Goal: Task Accomplishment & Management: Manage account settings

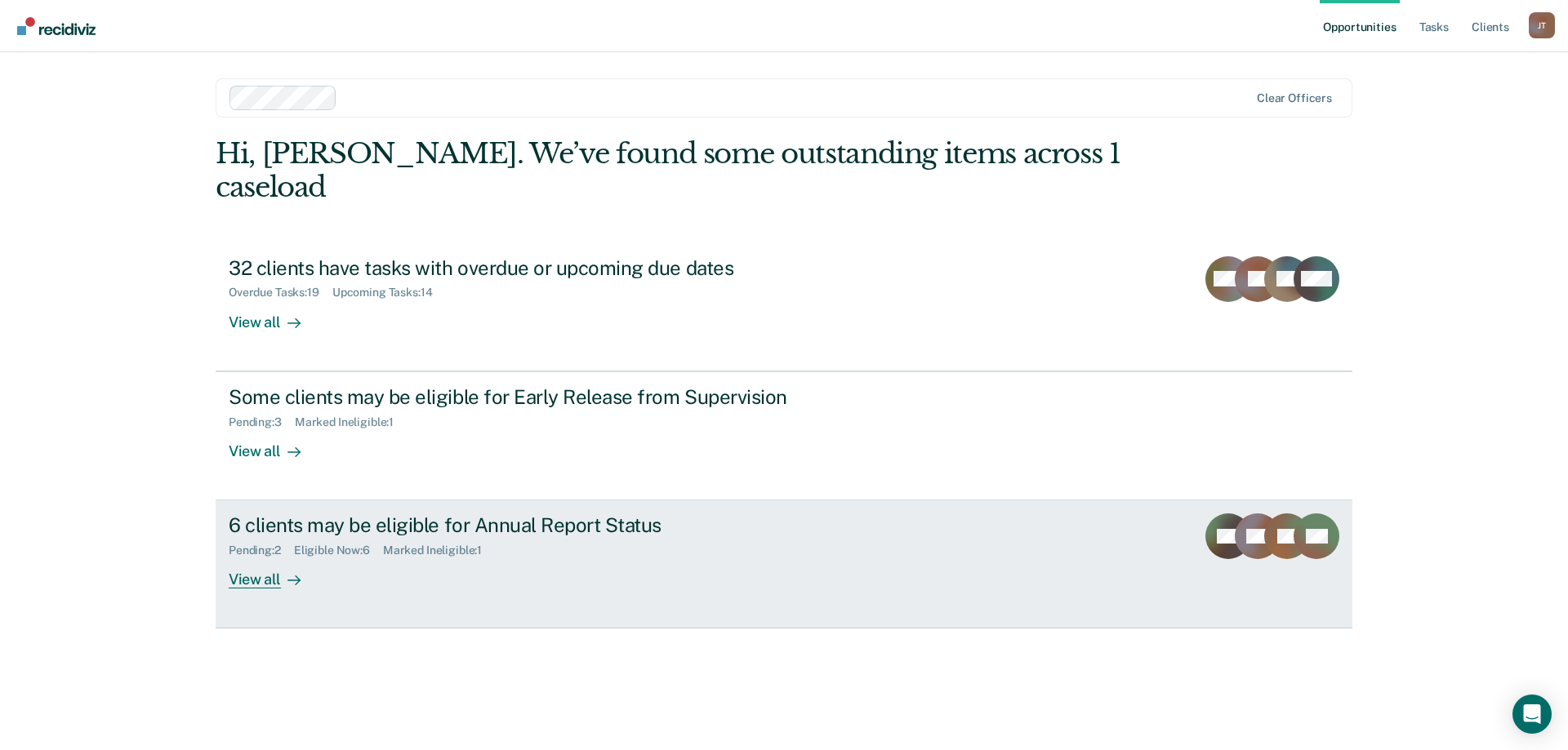
click at [535, 527] on div "6 clients may be eligible for Annual Report Status Pending : 2 Eligible Now : 6…" at bounding box center [535, 551] width 613 height 75
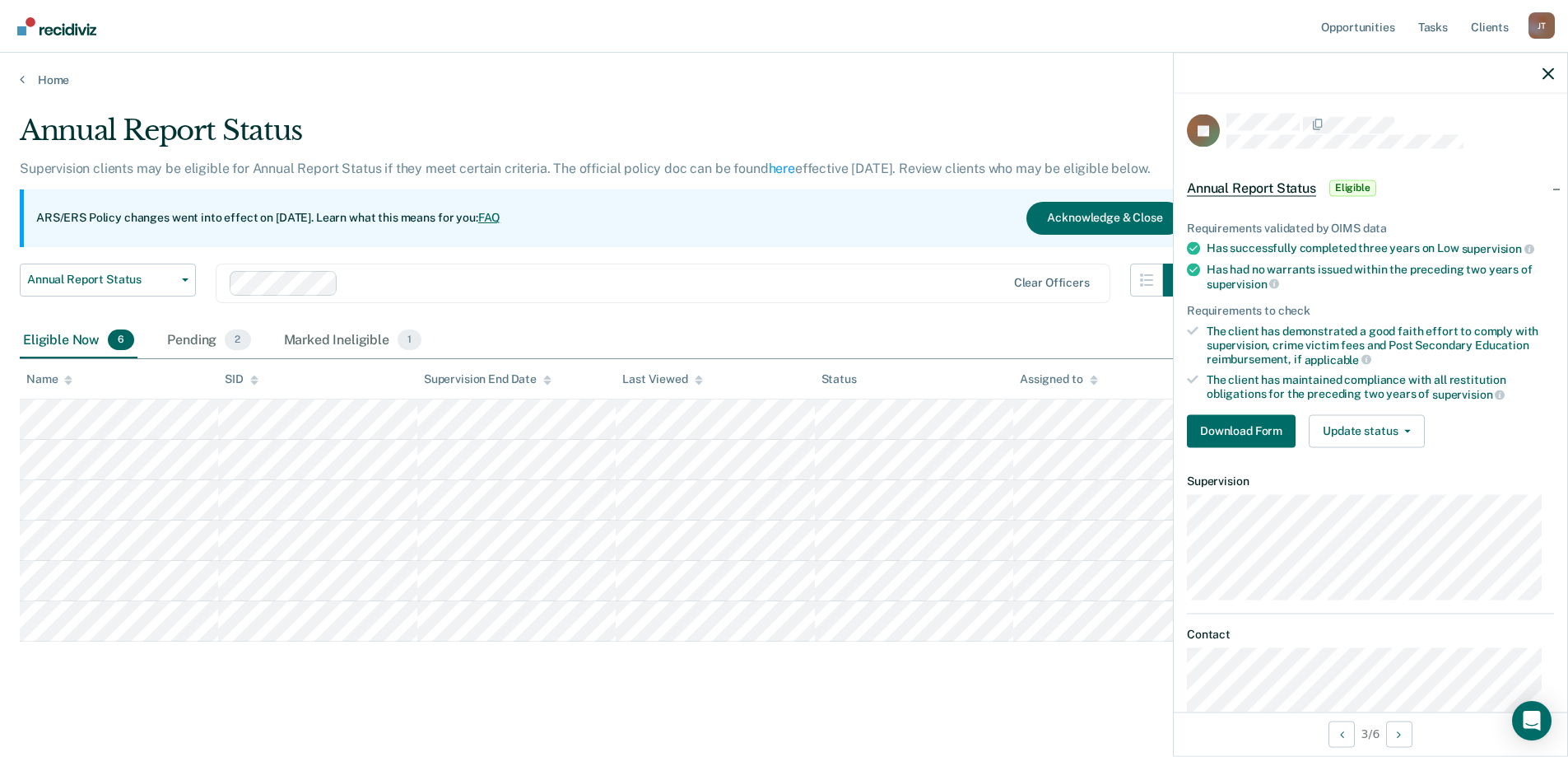
click at [861, 320] on div "Annual Report Status Early Release from Supervision Annual Report Status Clear …" at bounding box center [608, 293] width 1176 height 59
click at [1401, 438] on button "Update status" at bounding box center [1367, 430] width 116 height 33
click at [1405, 490] on button "Mark Ineligible" at bounding box center [1388, 497] width 159 height 26
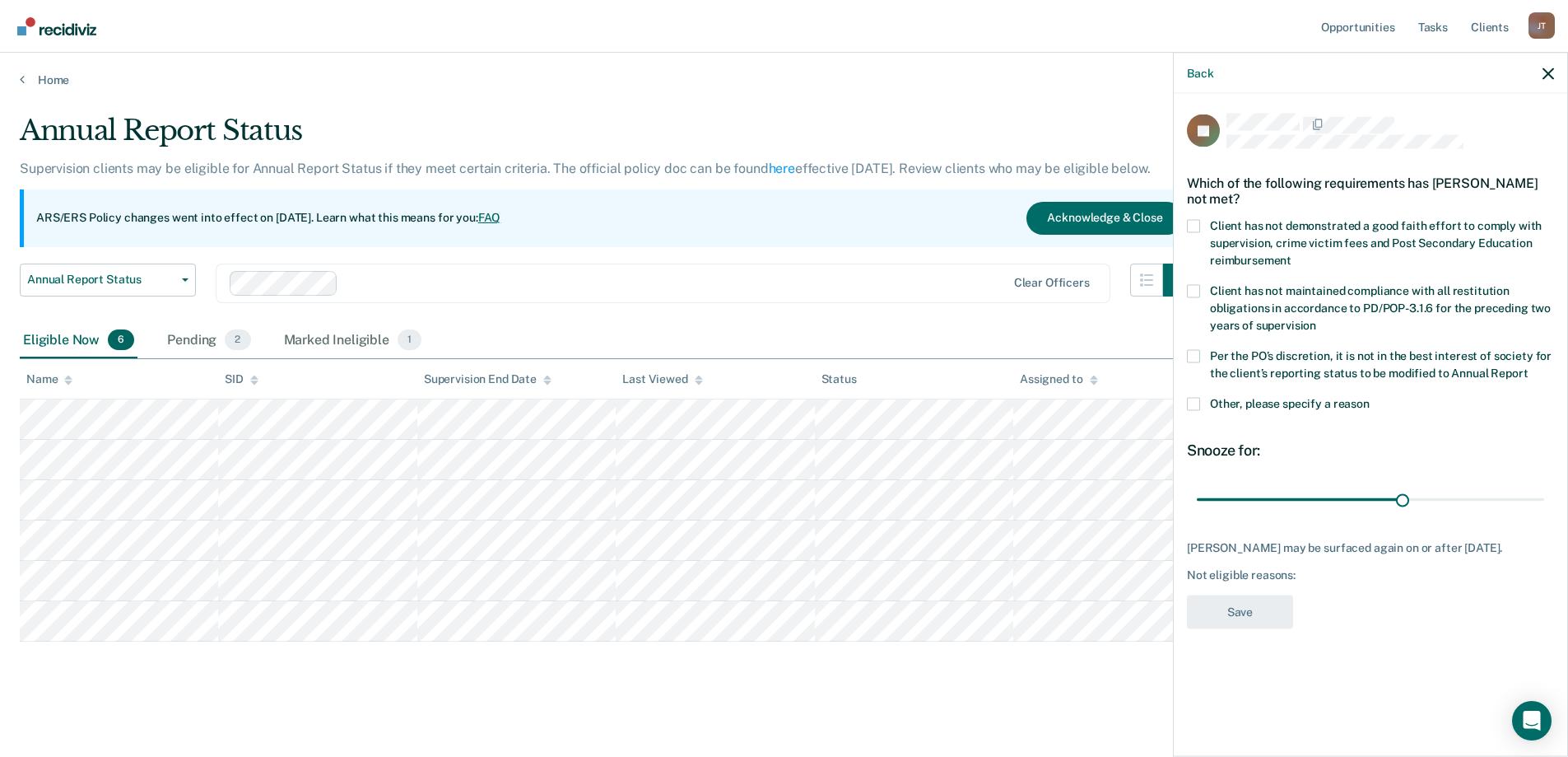
click at [1189, 400] on span at bounding box center [1193, 403] width 13 height 13
click at [1370, 397] on input "Other, please specify a reason" at bounding box center [1370, 397] width 0 height 0
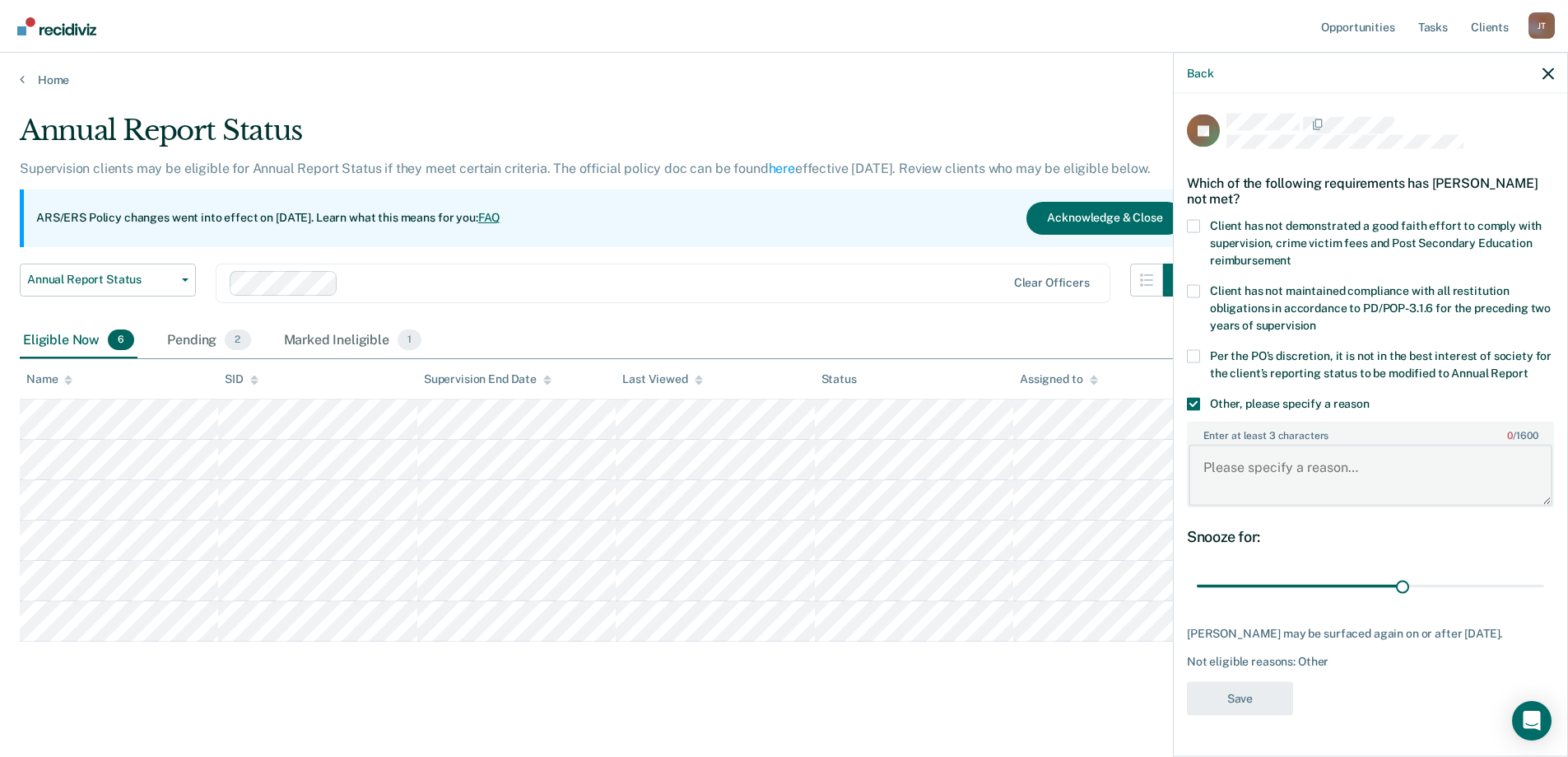
click at [1285, 467] on textarea "Enter at least 3 characters 0 / 1600" at bounding box center [1371, 475] width 364 height 61
type textarea "Client is an out of state transfer."
click at [1271, 697] on button "Save" at bounding box center [1240, 698] width 106 height 34
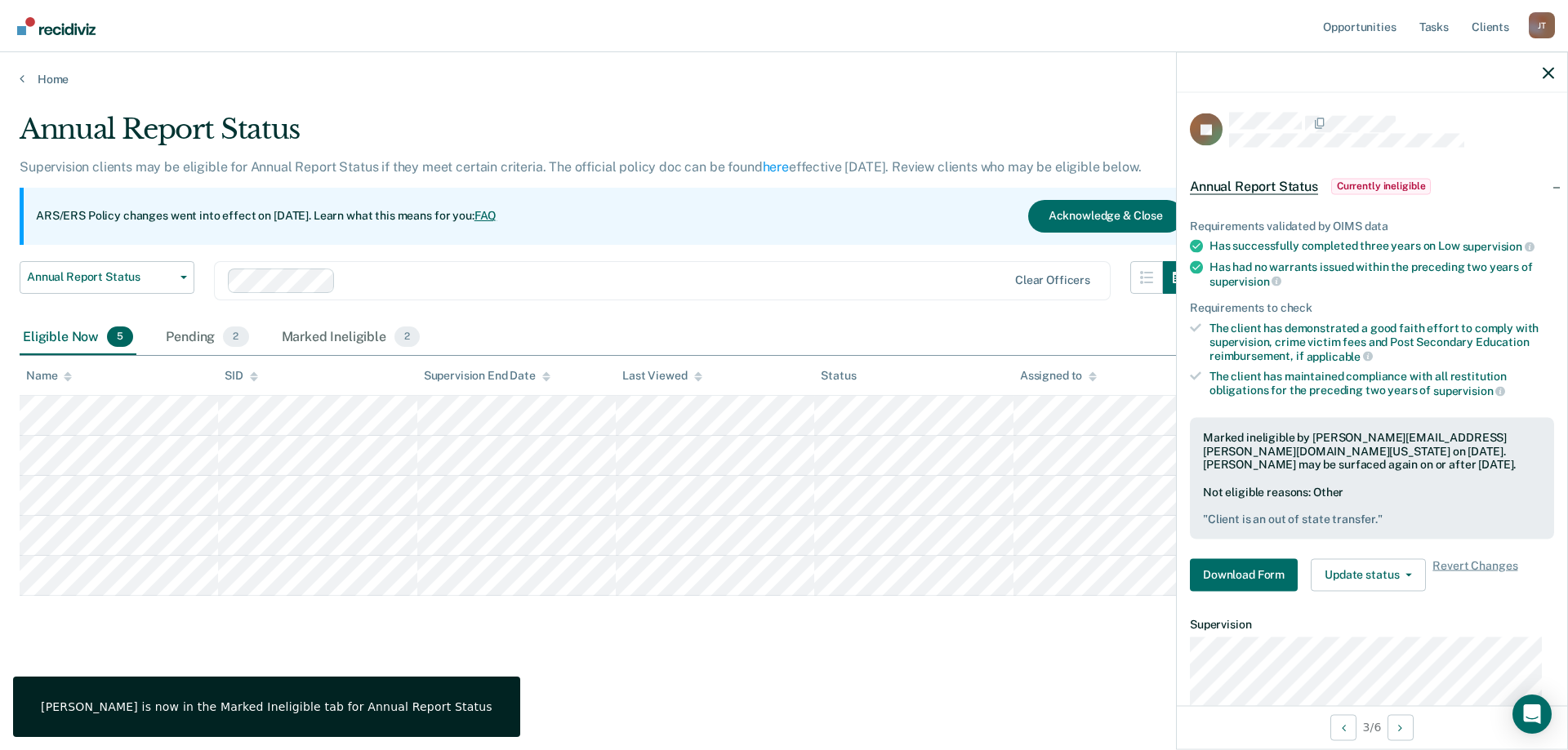
click at [819, 303] on div "Annual Report Status Early Release from Supervision Annual Report Status Clear …" at bounding box center [608, 290] width 1176 height 58
click at [1545, 67] on icon "button" at bounding box center [1548, 73] width 12 height 12
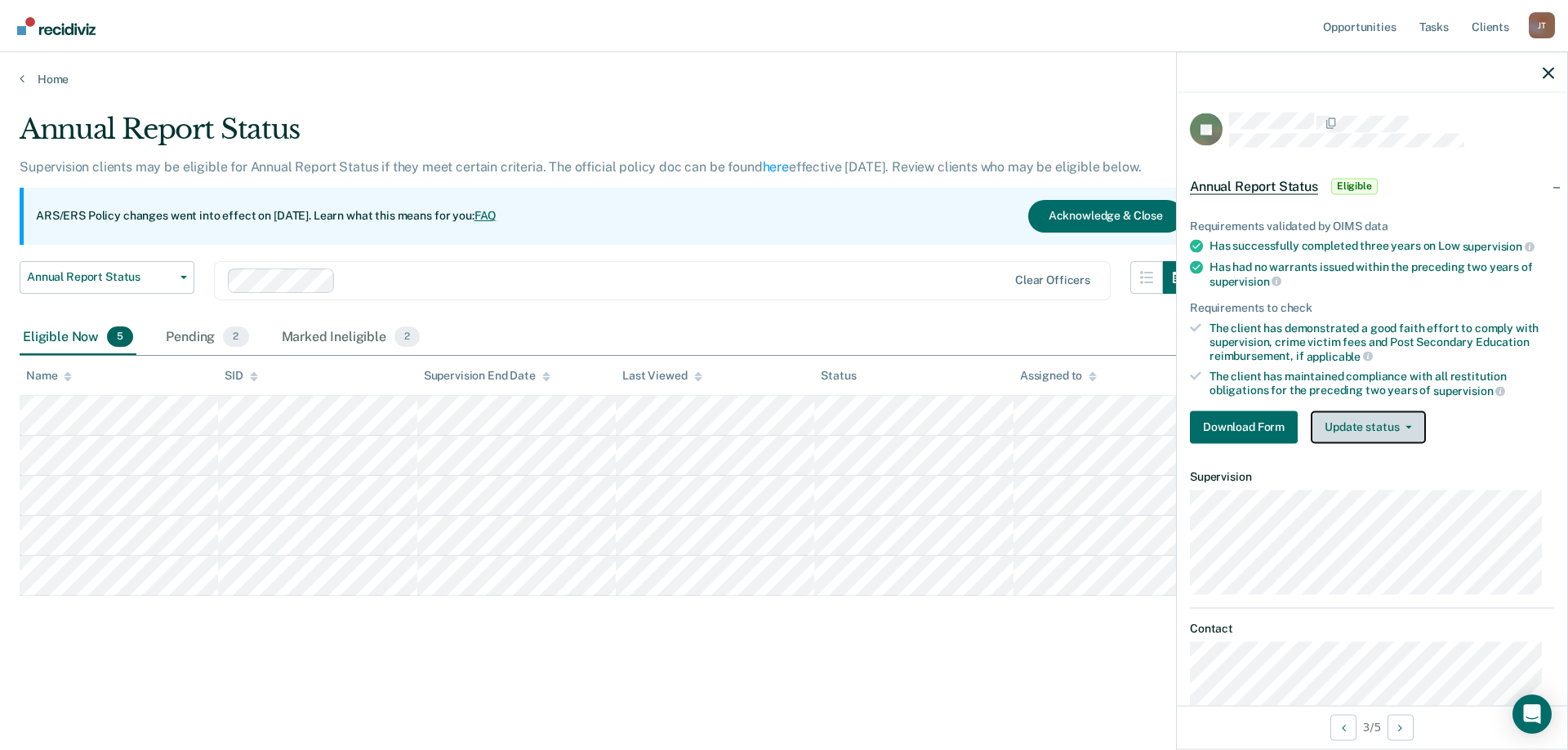
click at [1357, 425] on button "Update status" at bounding box center [1368, 426] width 115 height 33
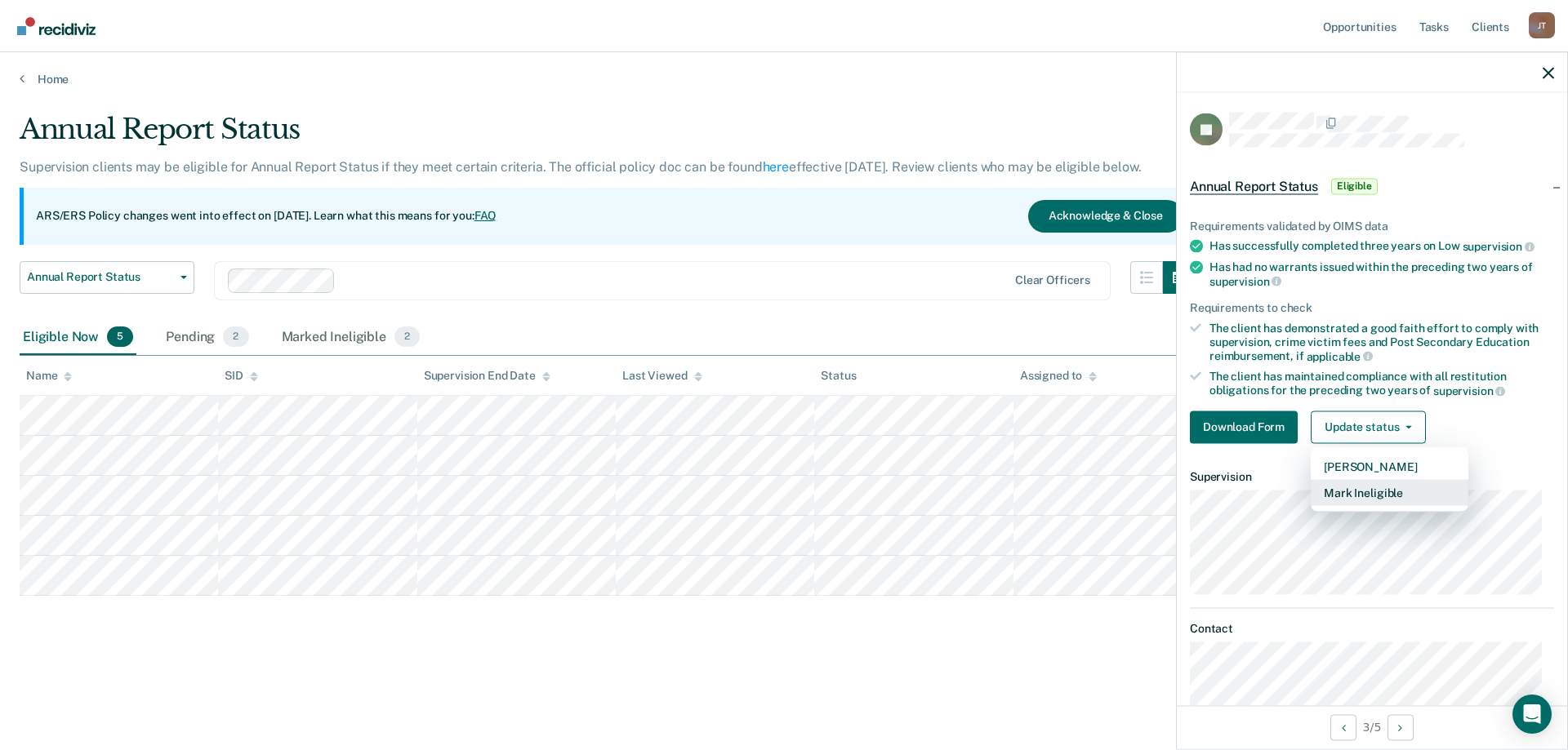
click at [1377, 484] on button "Mark Ineligible" at bounding box center [1389, 492] width 158 height 26
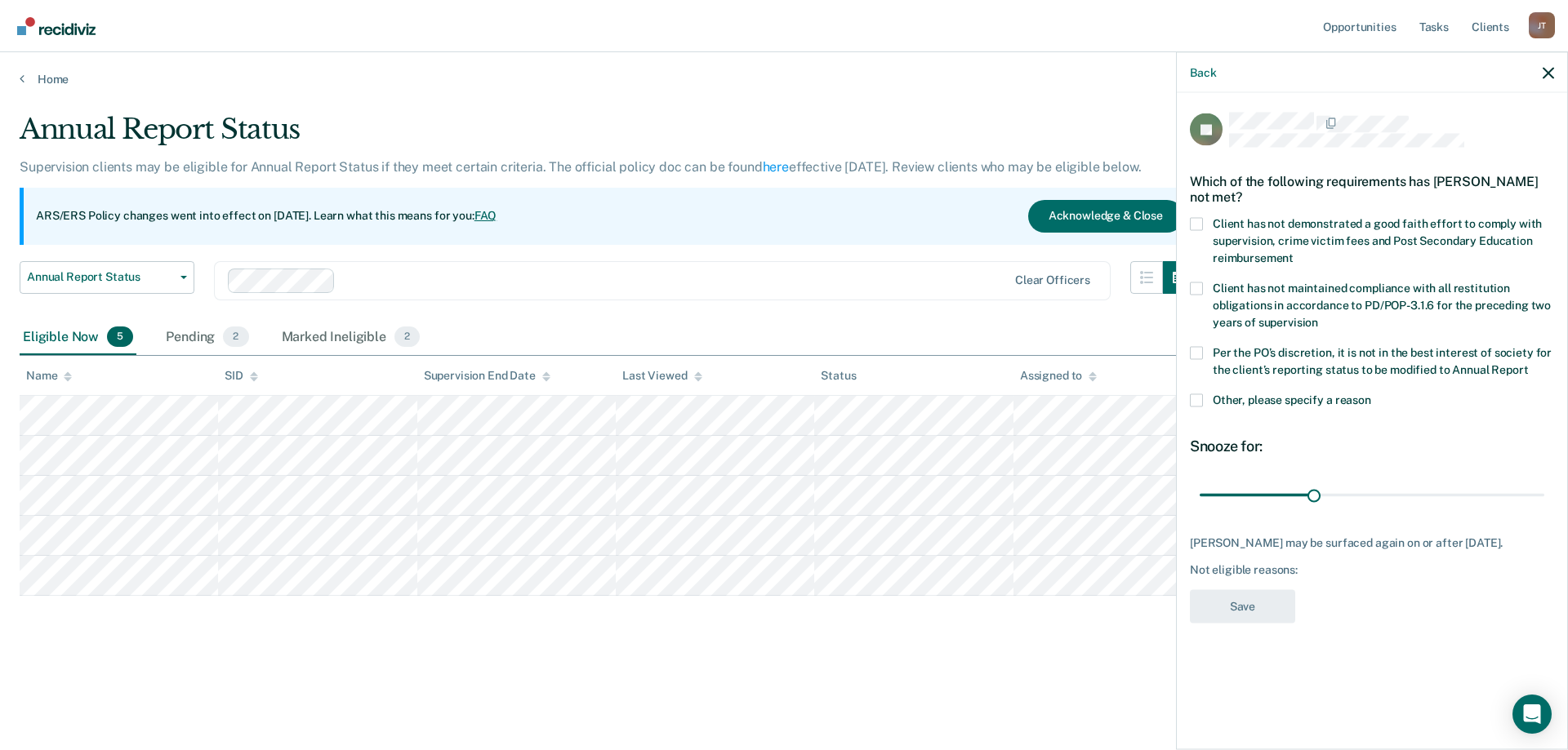
click at [1195, 224] on span at bounding box center [1195, 223] width 13 height 13
click at [1293, 252] on input "Client has not demonstrated a good faith effort to comply with supervision, cri…" at bounding box center [1293, 252] width 0 height 0
click at [1249, 612] on button "Save" at bounding box center [1242, 606] width 105 height 34
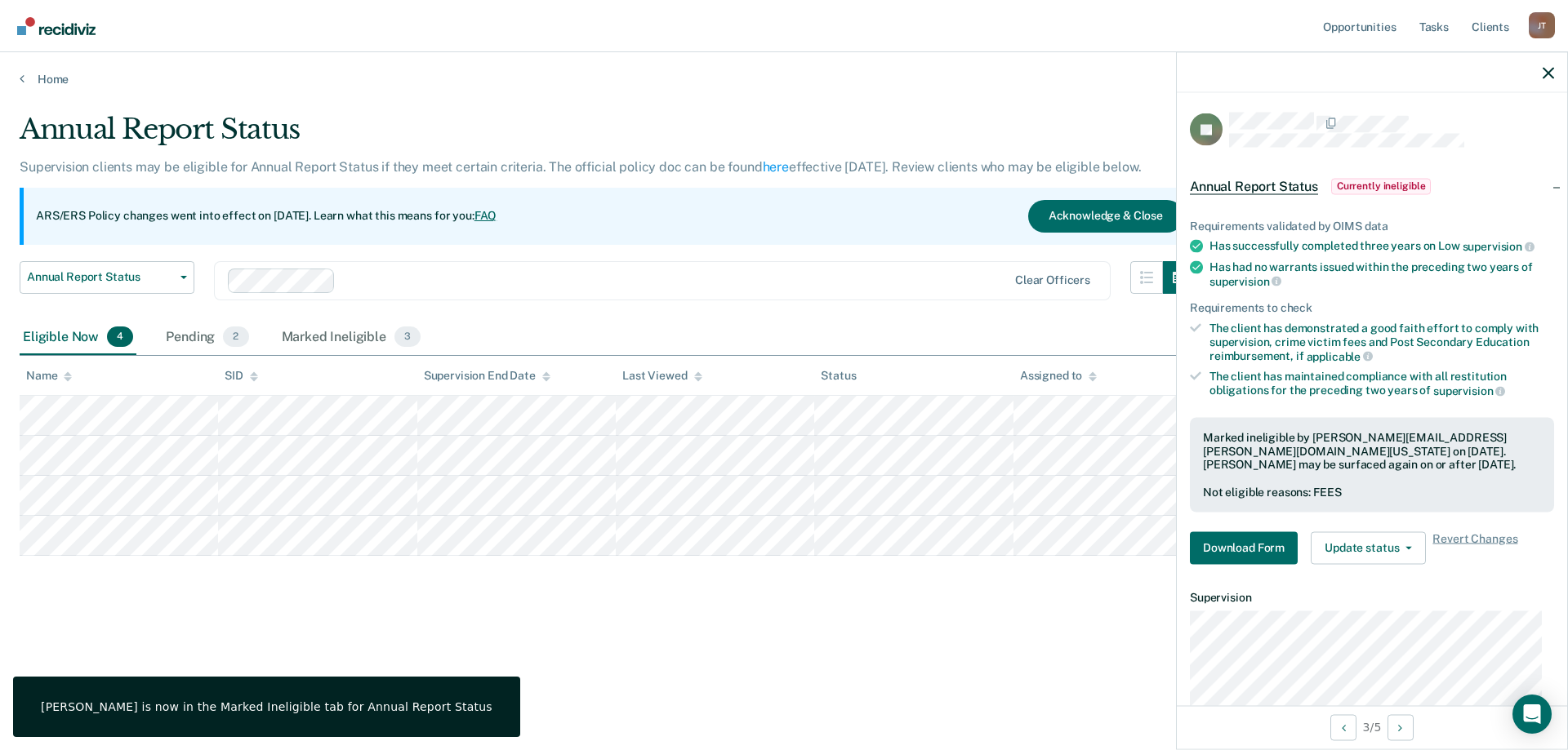
click at [1042, 628] on div "Annual Report Status Supervision clients may be eligible for Annual Report Stat…" at bounding box center [784, 396] width 1528 height 568
drag, startPoint x: 1042, startPoint y: 628, endPoint x: 1033, endPoint y: 628, distance: 9.0
click at [1041, 628] on div "Annual Report Status Supervision clients may be eligible for Annual Report Stat…" at bounding box center [784, 396] width 1528 height 568
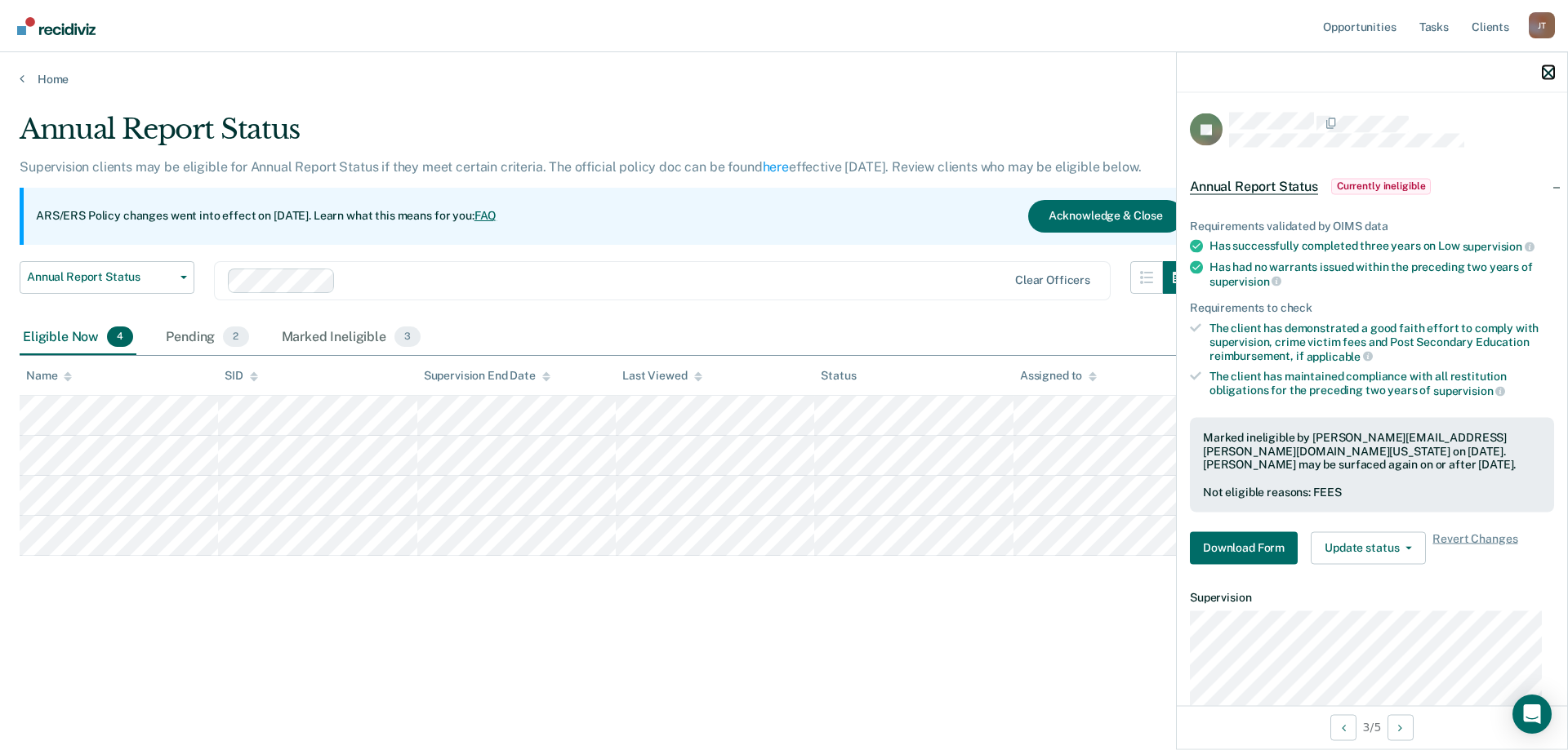
click at [1550, 67] on icon "button" at bounding box center [1548, 73] width 12 height 12
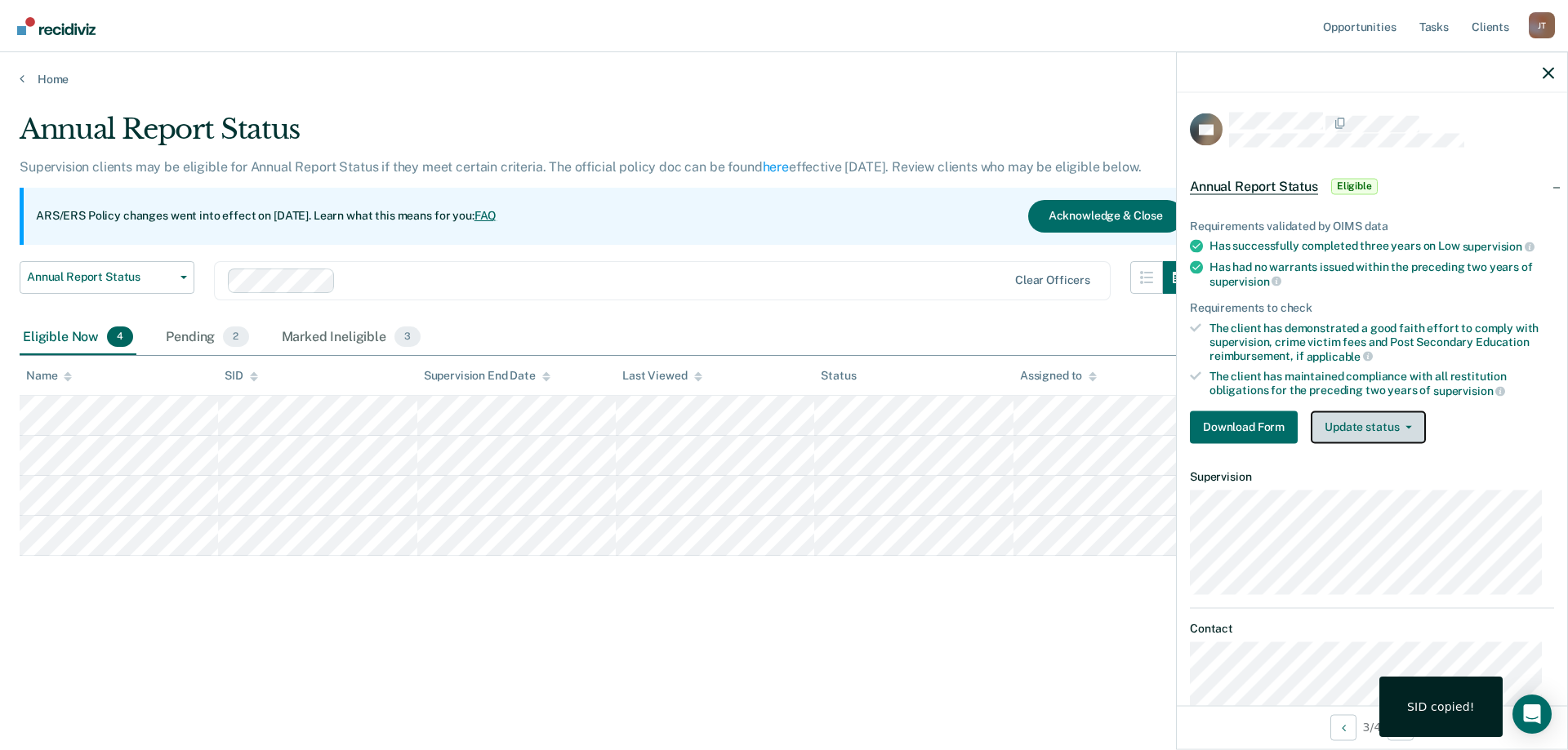
click at [1361, 430] on button "Update status" at bounding box center [1368, 426] width 115 height 33
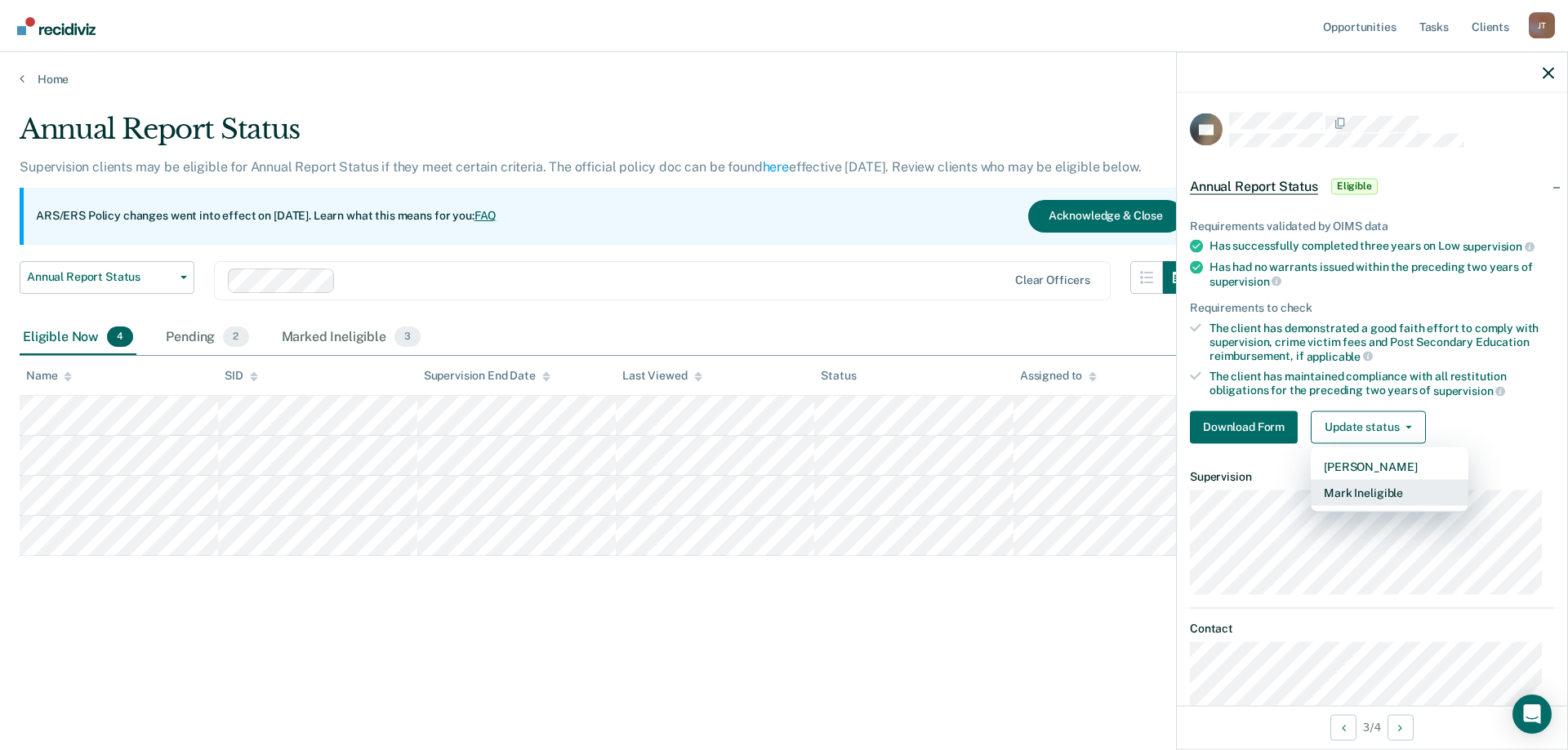
click at [1375, 495] on button "Mark Ineligible" at bounding box center [1389, 492] width 158 height 26
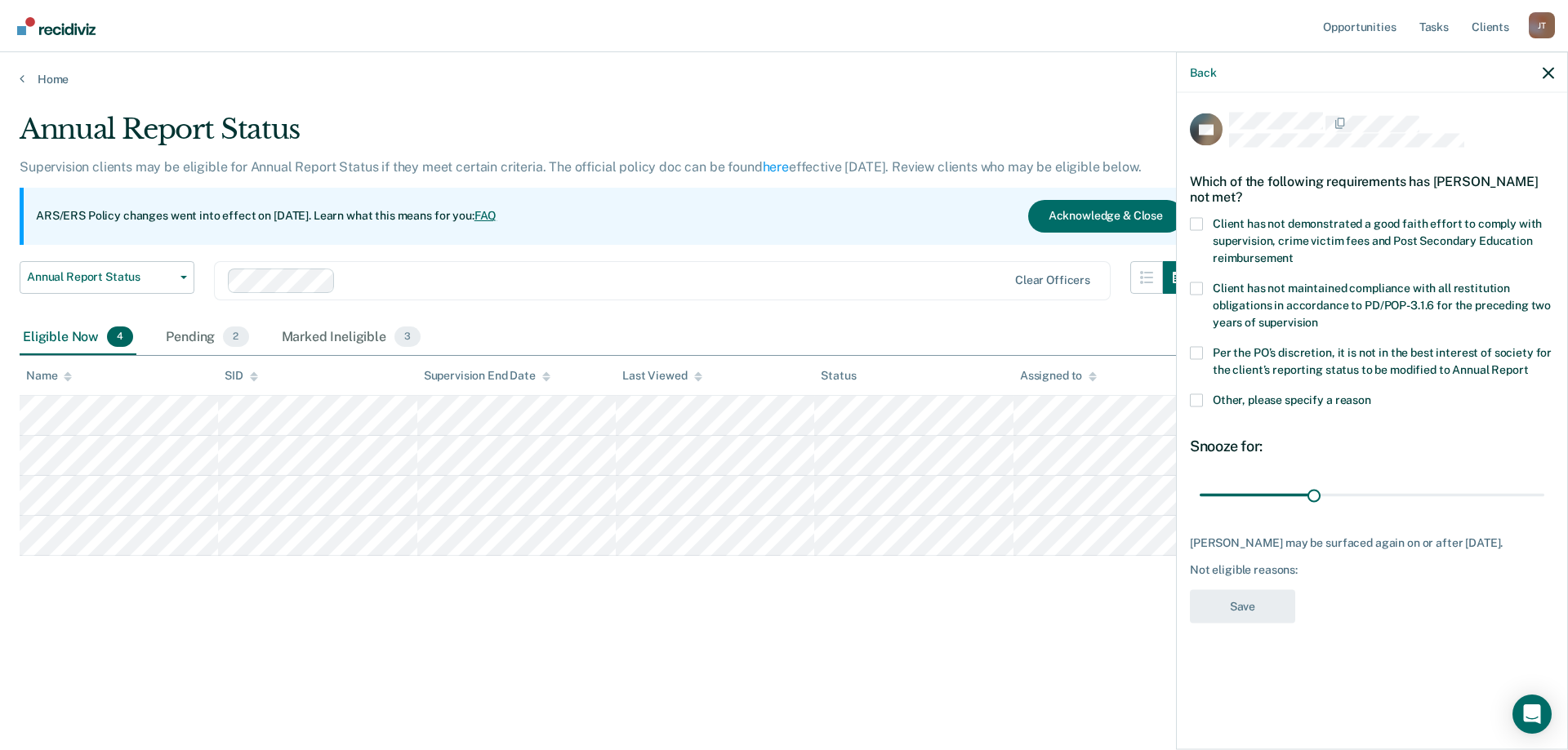
click at [1184, 226] on div "WJ Which of the following requirements has [PERSON_NAME] not met? Client has no…" at bounding box center [1372, 419] width 391 height 653
click at [1193, 226] on span at bounding box center [1195, 223] width 13 height 13
click at [1293, 252] on input "Client has not demonstrated a good faith effort to comply with supervision, cri…" at bounding box center [1293, 252] width 0 height 0
click at [1203, 347] on label "Per the PO’s discretion, it is not in the best interest of society for the clie…" at bounding box center [1371, 363] width 364 height 35
click at [1527, 364] on input "Per the PO’s discretion, it is not in the best interest of society for the clie…" at bounding box center [1527, 364] width 0 height 0
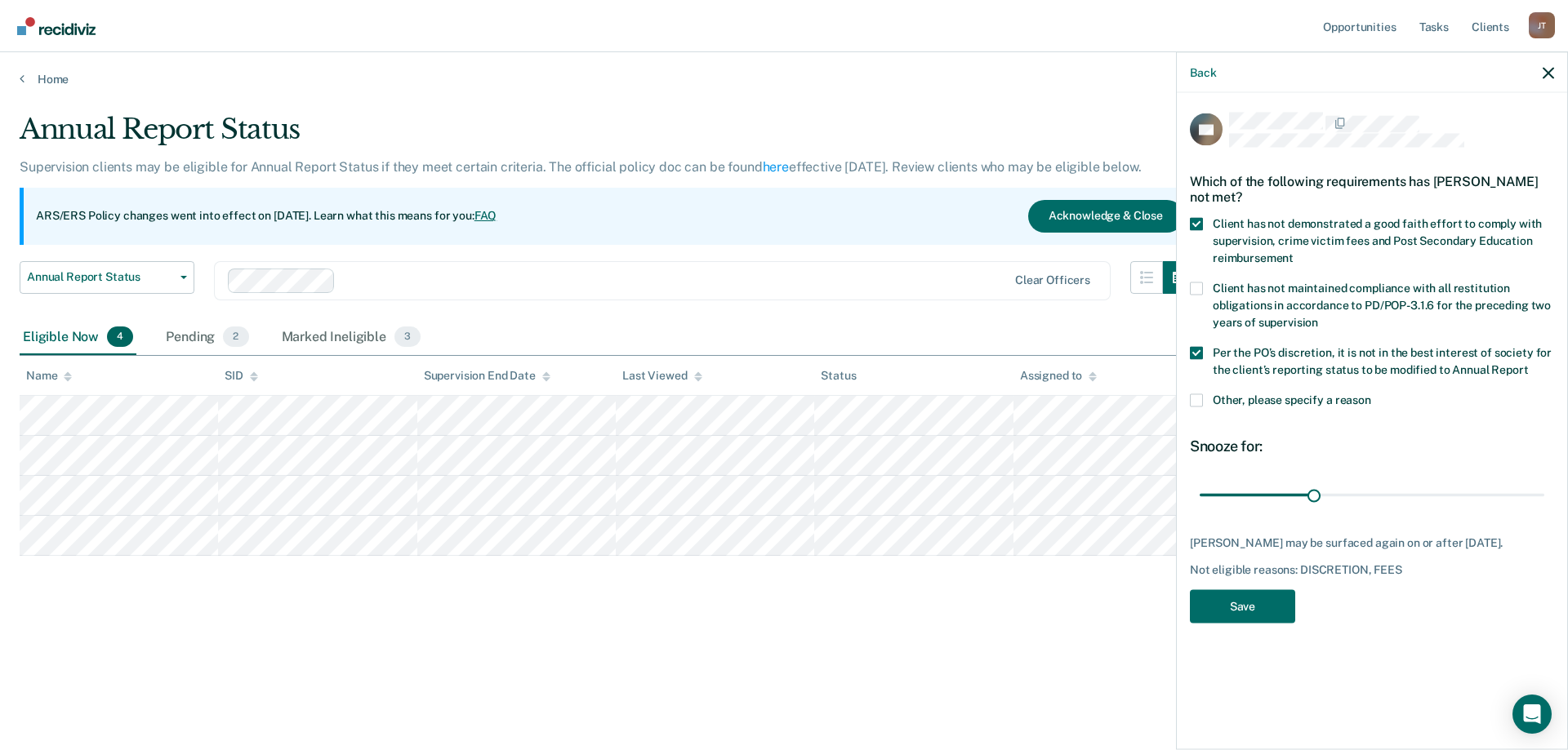
click at [1206, 401] on label "Other, please specify a reason" at bounding box center [1371, 401] width 364 height 17
click at [1371, 393] on input "Other, please specify a reason" at bounding box center [1371, 393] width 0 height 0
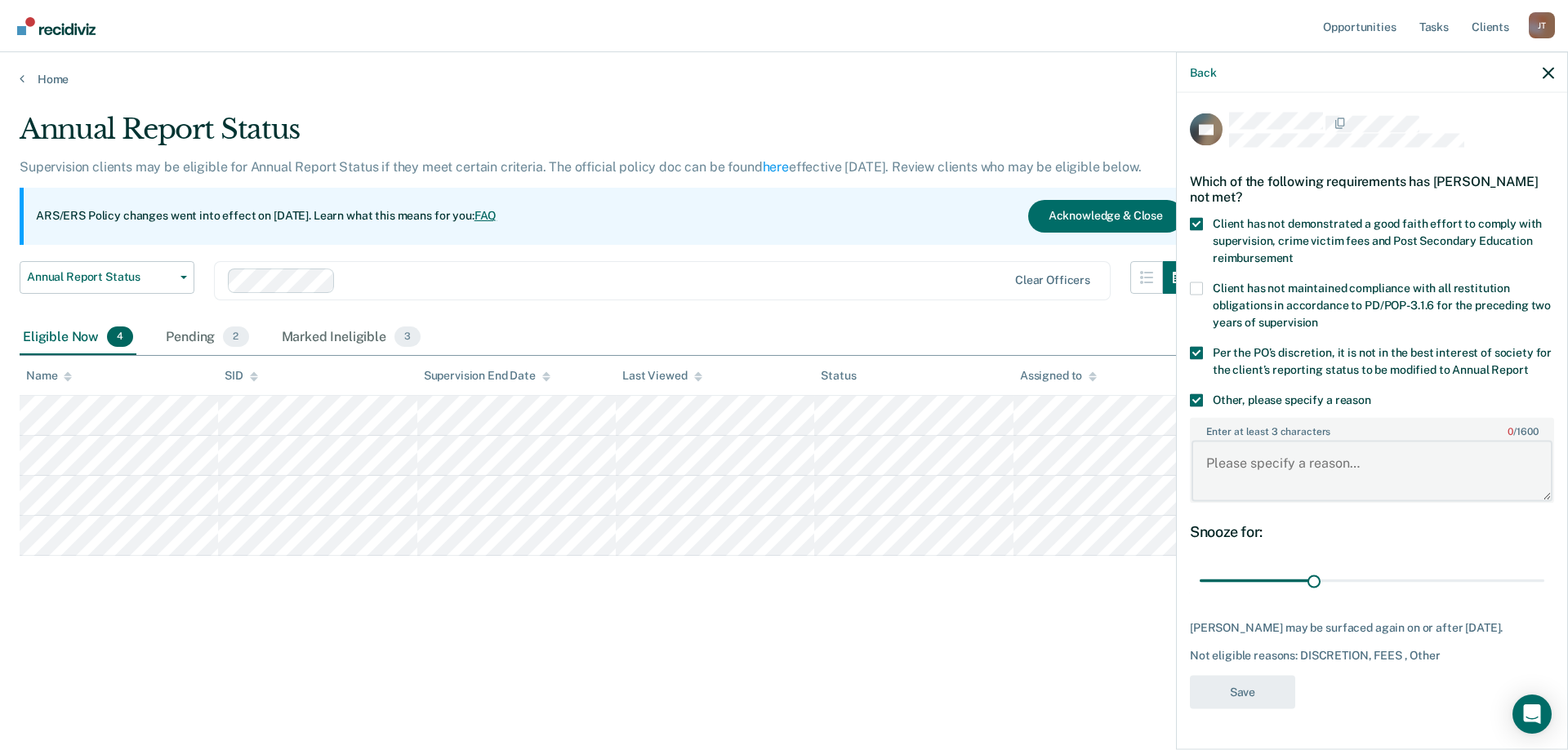
click at [1322, 473] on textarea "Enter at least 3 characters 0 / 1600" at bounding box center [1372, 471] width 361 height 60
click at [1300, 484] on textarea "Client currently has pending charges and a violation within the last" at bounding box center [1372, 471] width 361 height 60
type textarea "Client currently has pending charges and a violation within the last 3 months."
click at [1279, 692] on button "Save" at bounding box center [1242, 692] width 105 height 34
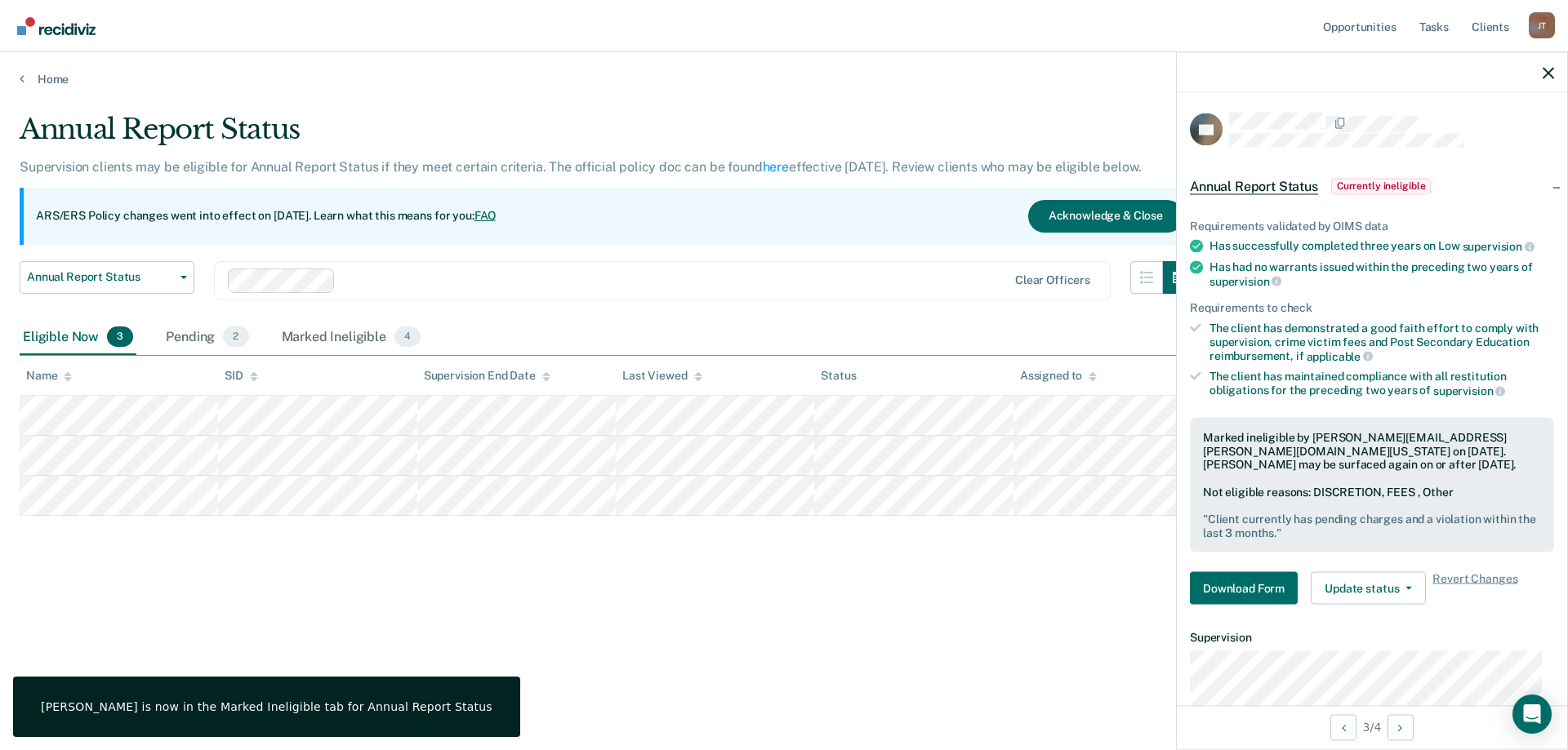
click at [1007, 588] on div "Annual Report Status Supervision clients may be eligible for Annual Report Stat…" at bounding box center [784, 371] width 1528 height 515
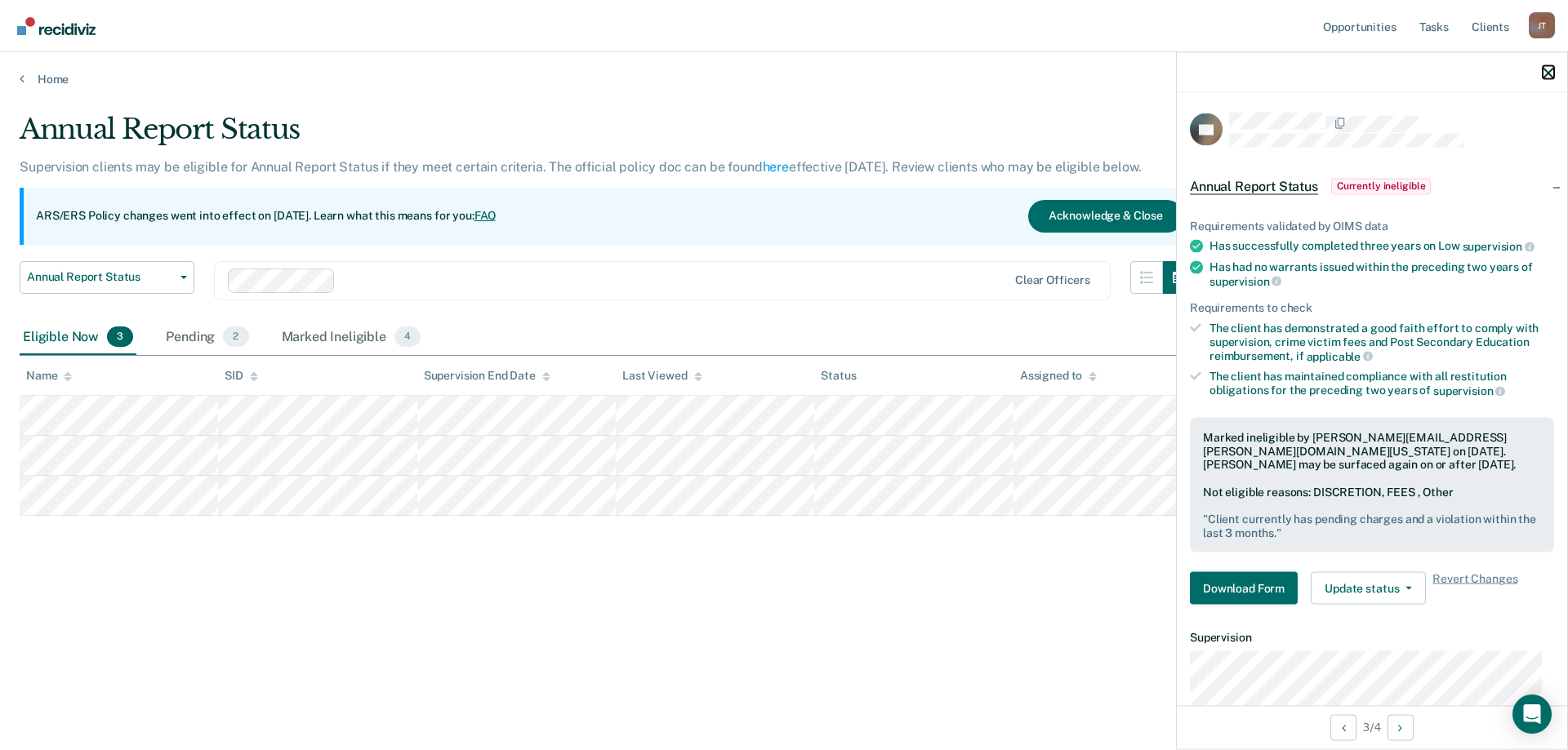
click at [1549, 71] on icon "button" at bounding box center [1548, 73] width 12 height 12
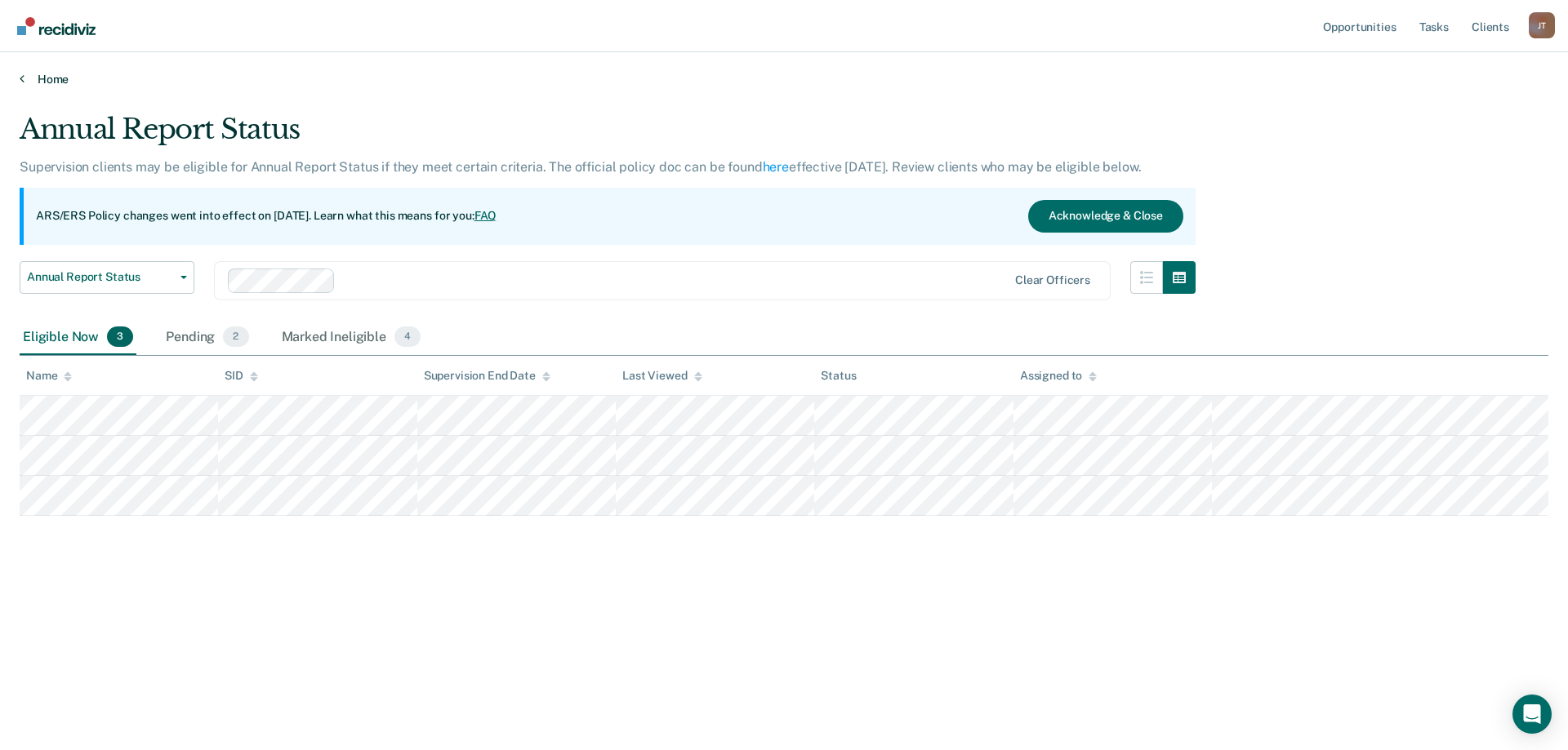
click at [57, 75] on link "Home" at bounding box center [784, 78] width 1528 height 15
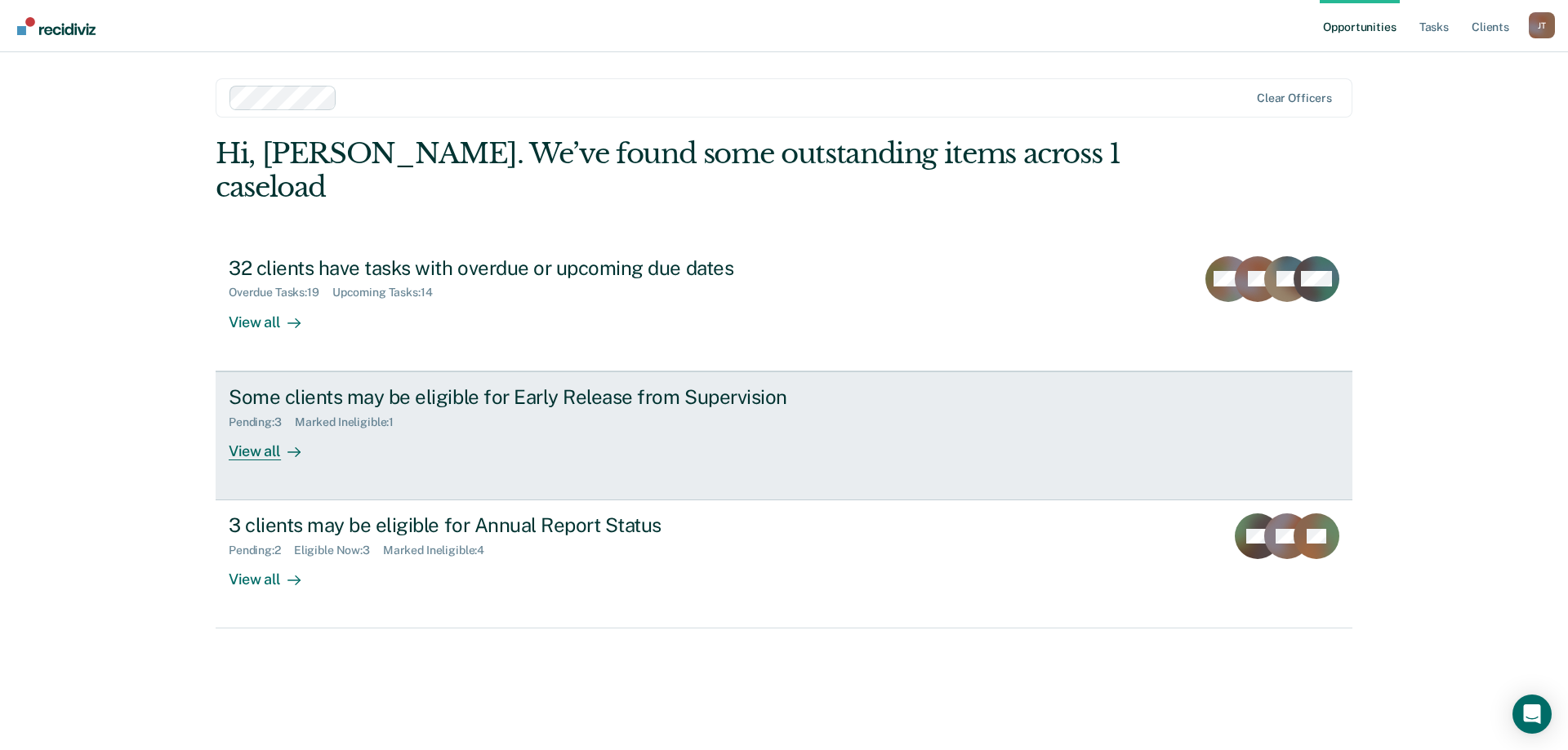
click at [428, 409] on div "Pending : 3 Marked Ineligible : 1" at bounding box center [515, 419] width 573 height 21
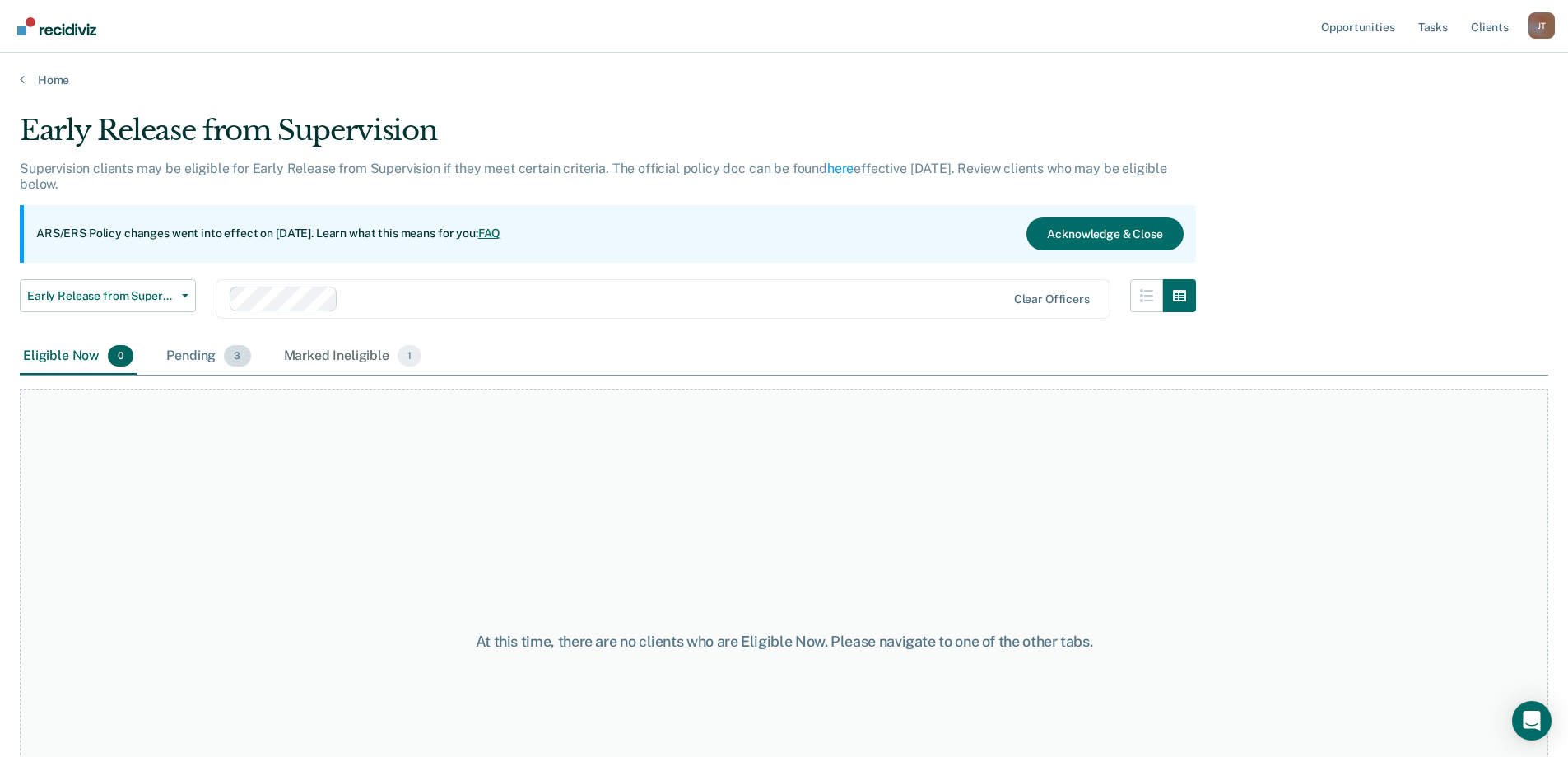
click at [221, 347] on div "Pending 3" at bounding box center [208, 357] width 91 height 36
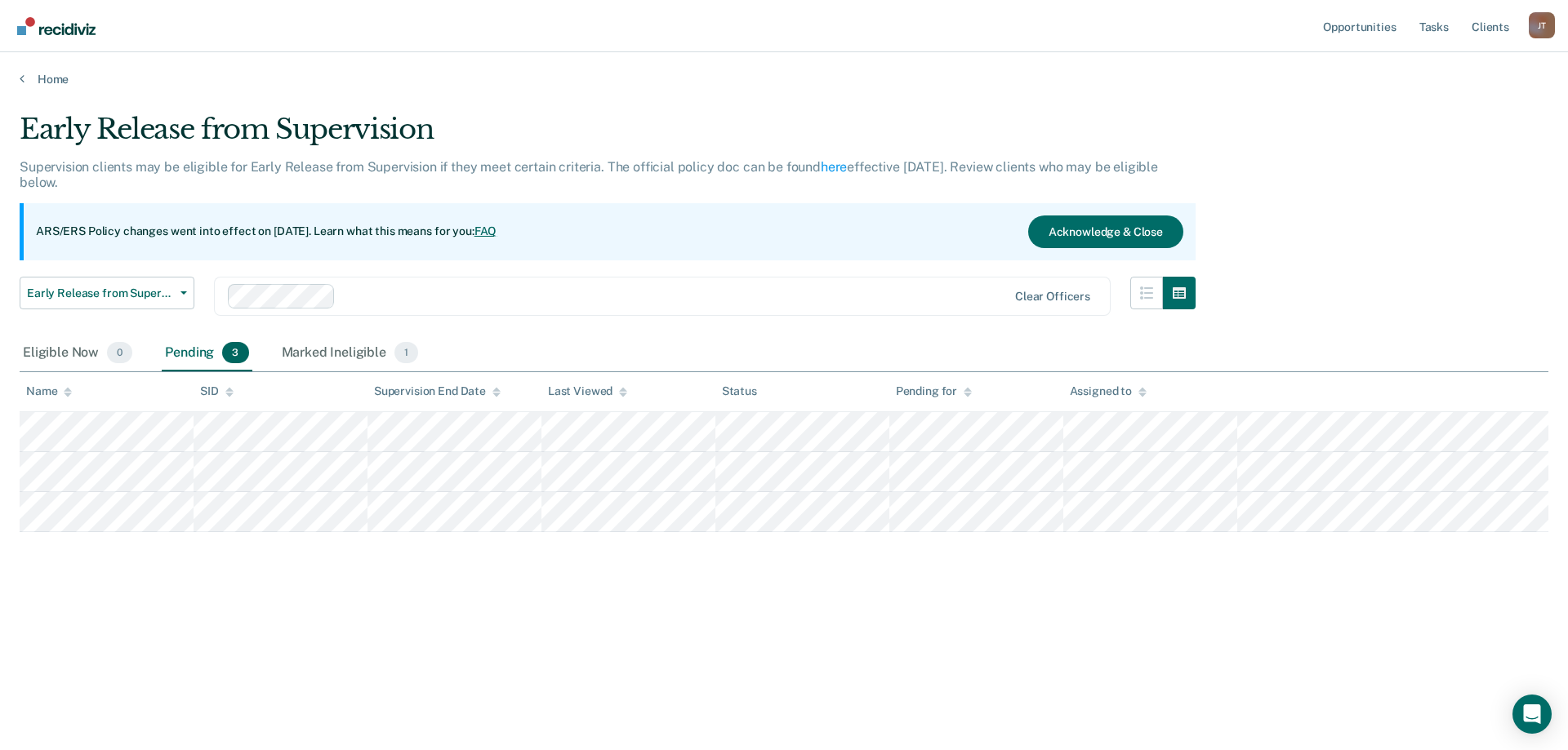
click at [44, 66] on div "Home" at bounding box center [784, 69] width 1568 height 35
click at [54, 83] on link "Home" at bounding box center [784, 78] width 1528 height 15
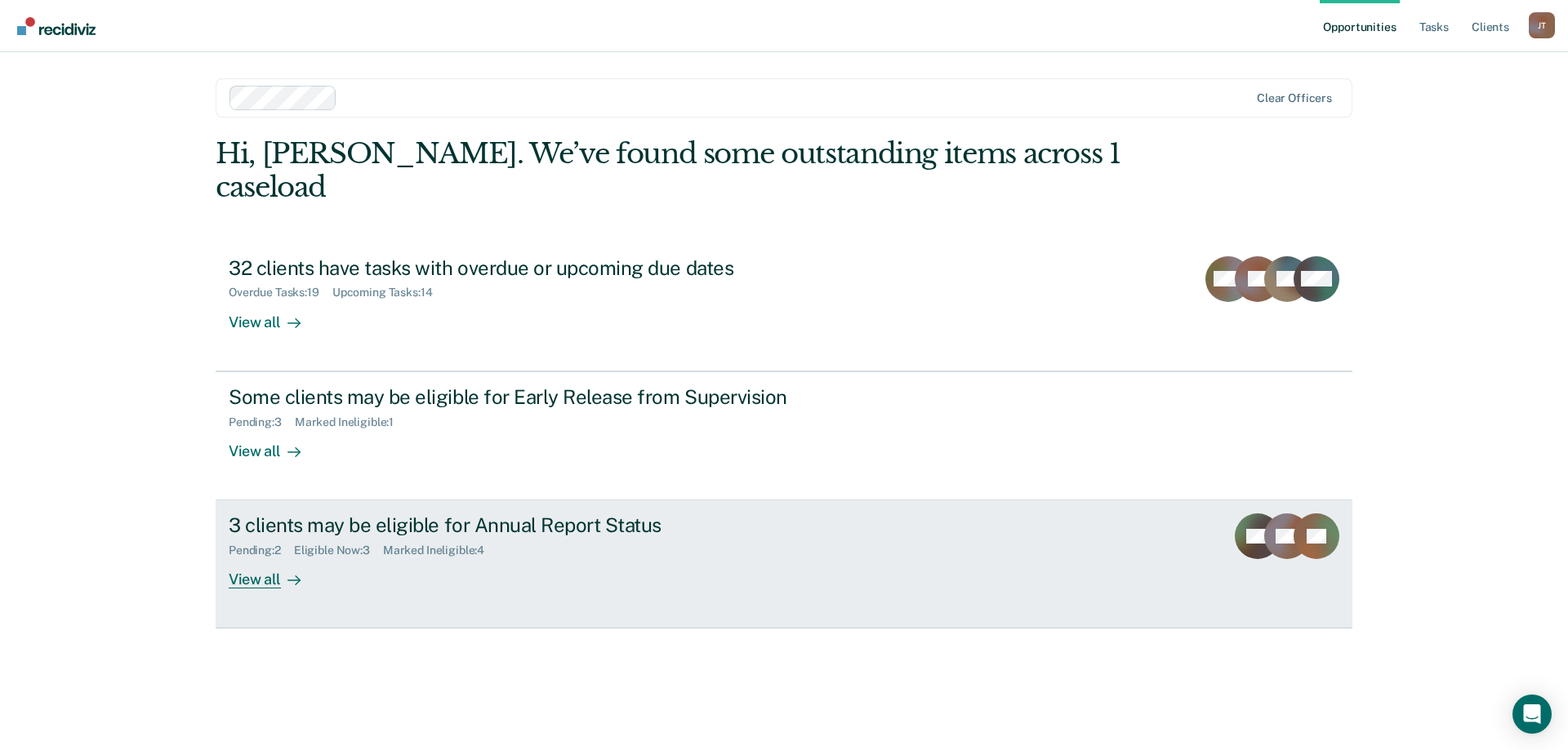
click at [517, 524] on div "3 clients may be eligible for Annual Report Status Pending : 2 Eligible Now : 3…" at bounding box center [535, 551] width 613 height 75
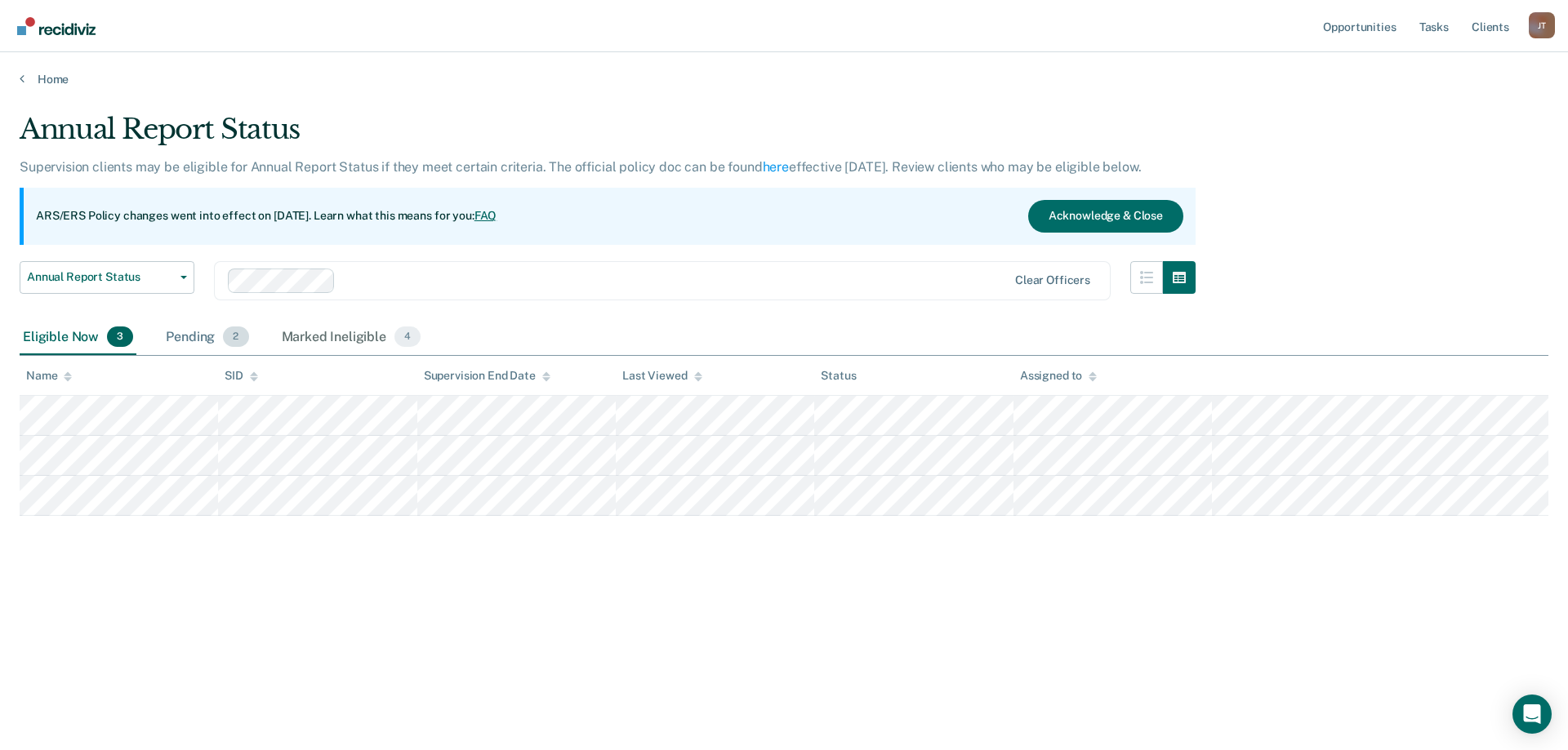
click at [220, 341] on div "Pending 2" at bounding box center [207, 338] width 89 height 36
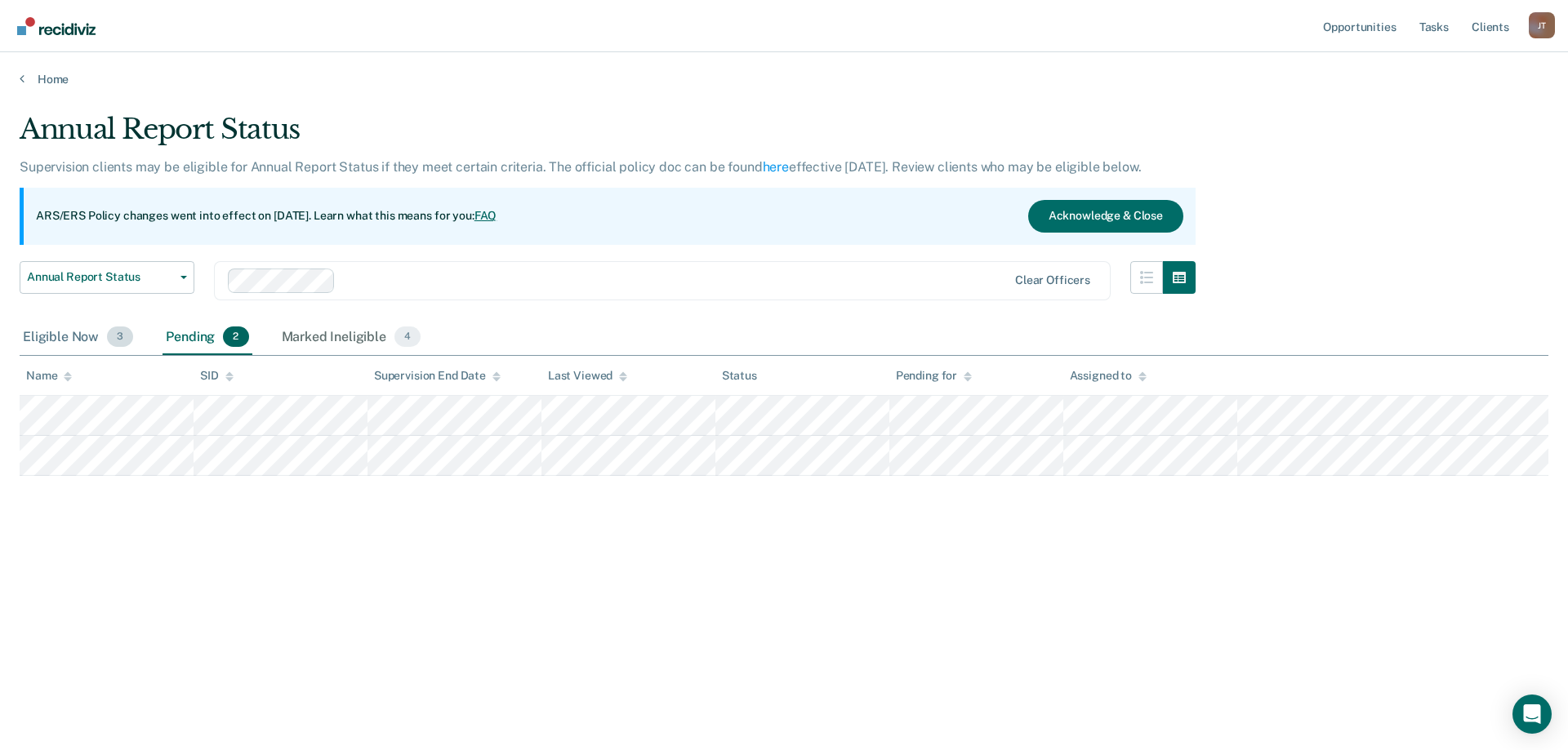
click at [101, 332] on div "Eligible Now 3" at bounding box center [78, 338] width 117 height 36
